Goal: Find contact information: Find contact information

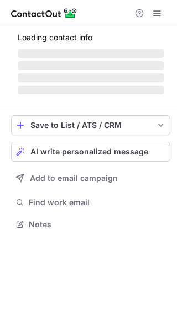
scroll to position [221, 177]
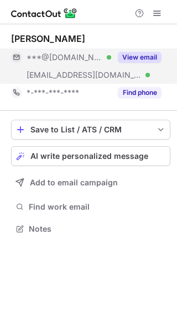
click at [136, 58] on button "View email" at bounding box center [140, 57] width 44 height 11
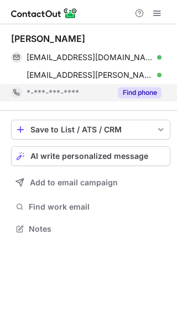
click at [142, 89] on button "Find phone" at bounding box center [140, 92] width 44 height 11
